Goal: Task Accomplishment & Management: Use online tool/utility

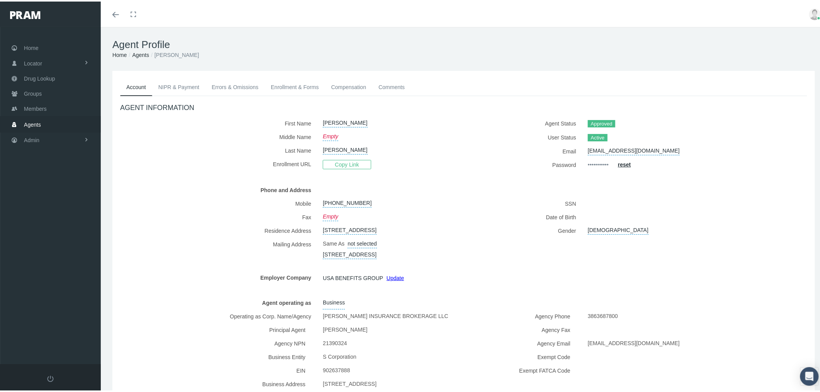
click at [70, 119] on link "Agents" at bounding box center [50, 122] width 101 height 15
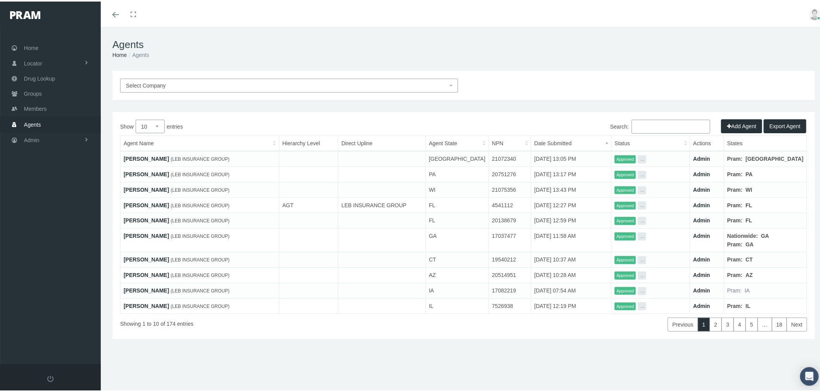
click at [329, 88] on span "Select Company" at bounding box center [289, 84] width 338 height 14
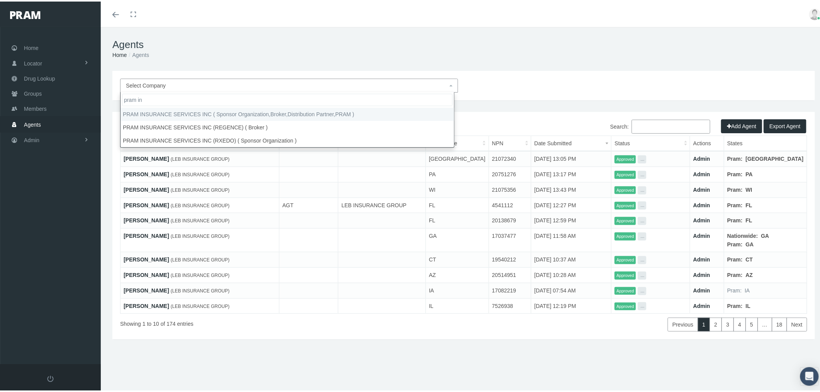
type input "pram in"
drag, startPoint x: 253, startPoint y: 108, endPoint x: 311, endPoint y: 115, distance: 58.6
select select "53"
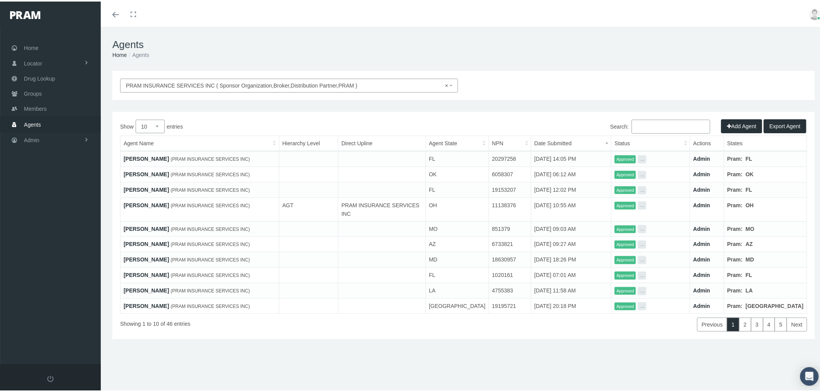
click at [641, 125] on input "Search:" at bounding box center [670, 125] width 79 height 14
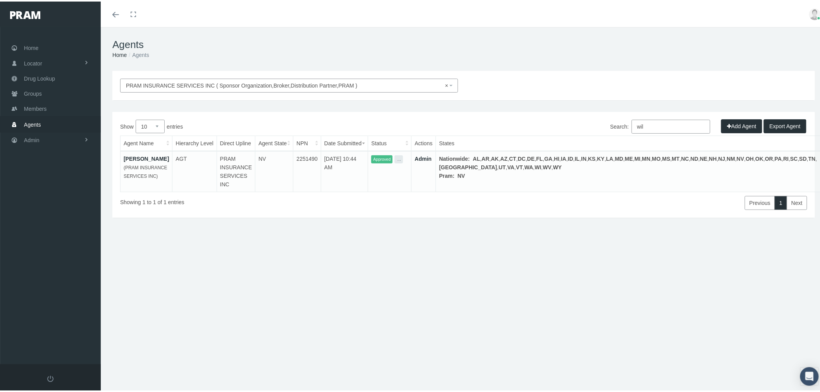
type input "wil"
click at [431, 156] on link "Admin" at bounding box center [422, 157] width 17 height 6
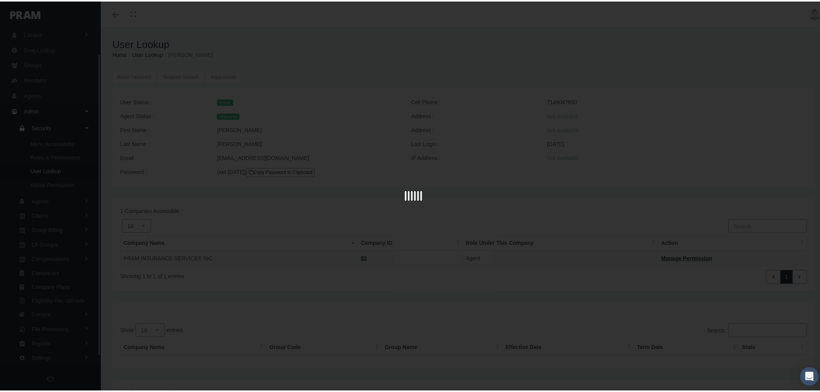
scroll to position [38, 0]
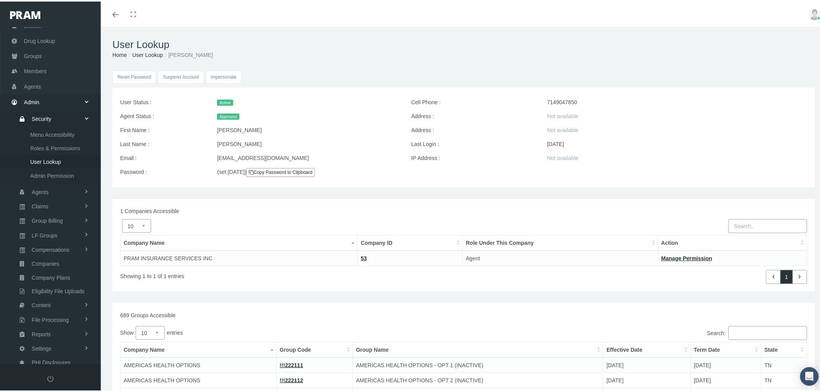
click at [232, 78] on input "Impersonate" at bounding box center [224, 75] width 36 height 13
